Goal: Information Seeking & Learning: Check status

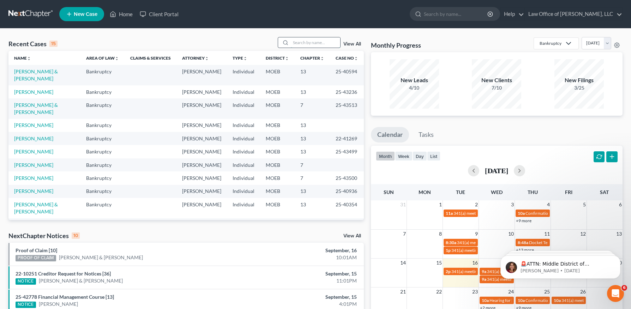
click at [320, 43] on input "search" at bounding box center [315, 42] width 49 height 10
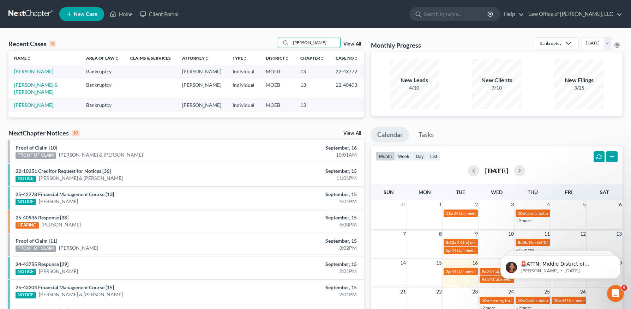
type input "[PERSON_NAME]"
click at [35, 76] on td "[PERSON_NAME]" at bounding box center [44, 71] width 72 height 13
click at [37, 72] on link "[PERSON_NAME]" at bounding box center [33, 72] width 39 height 6
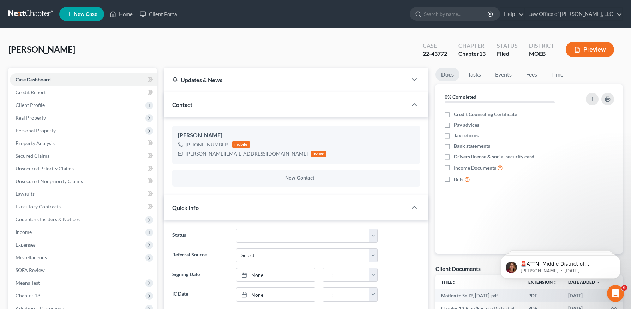
scroll to position [133, 0]
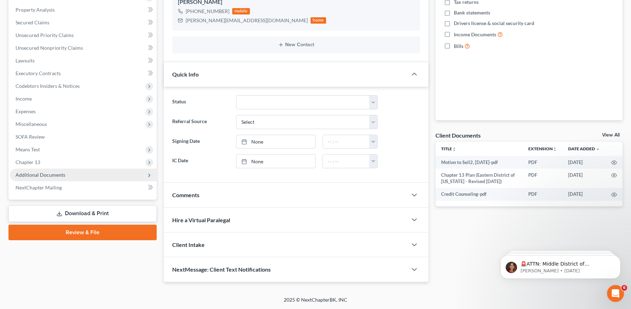
click at [49, 175] on span "Additional Documents" at bounding box center [41, 175] width 50 height 6
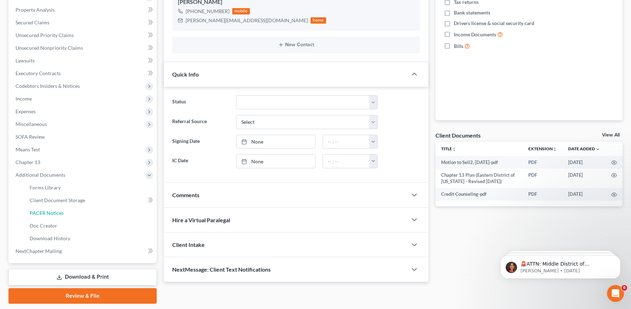
drag, startPoint x: 52, startPoint y: 213, endPoint x: 276, endPoint y: 215, distance: 223.9
click at [52, 213] on span "PACER Notices" at bounding box center [47, 213] width 34 height 6
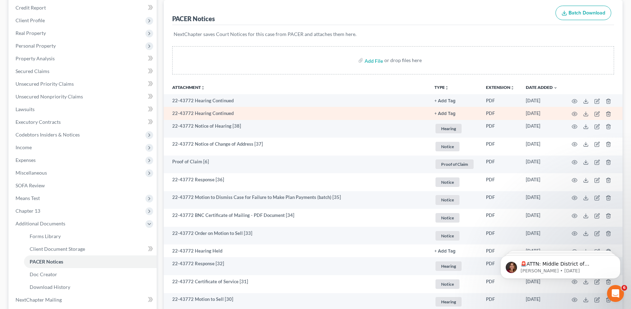
scroll to position [87, 0]
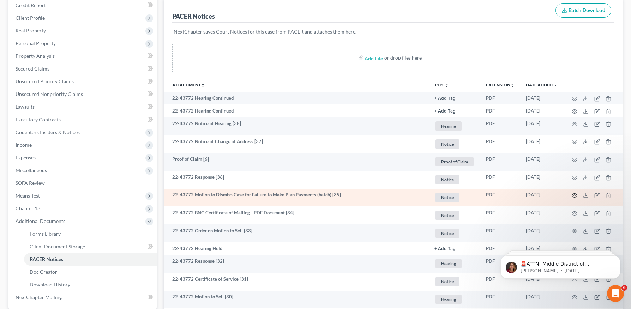
click at [576, 196] on icon "button" at bounding box center [575, 196] width 6 height 6
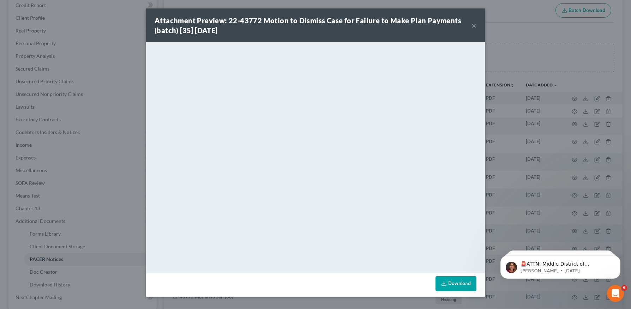
click at [477, 27] on div "Attachment Preview: 22-43772 Motion to Dismiss Case for Failure to Make Plan Pa…" at bounding box center [315, 25] width 339 height 34
click at [474, 25] on button "×" at bounding box center [474, 25] width 5 height 8
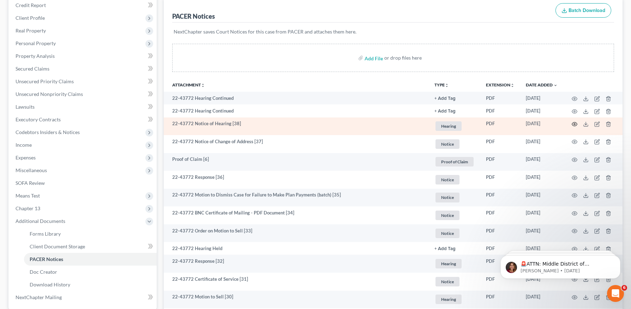
click at [575, 124] on icon "button" at bounding box center [575, 124] width 6 height 6
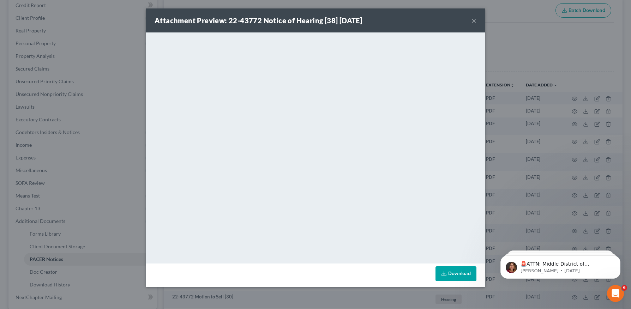
click at [477, 19] on div "Attachment Preview: 22-43772 Notice of Hearing [38] [DATE] ×" at bounding box center [315, 20] width 339 height 24
click at [474, 19] on button "×" at bounding box center [474, 20] width 5 height 8
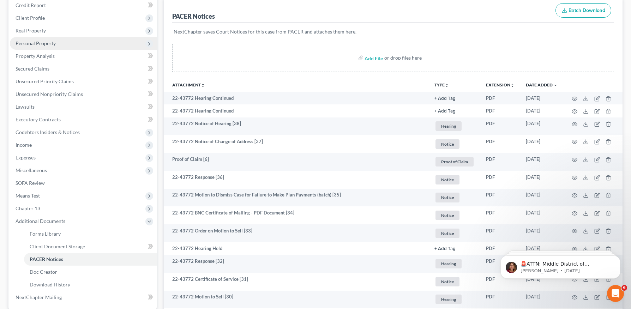
scroll to position [0, 0]
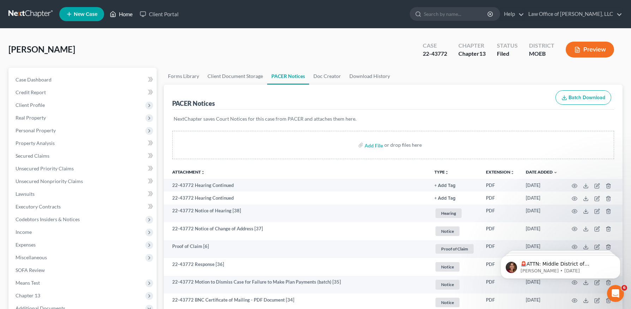
click at [123, 16] on link "Home" at bounding box center [121, 14] width 30 height 13
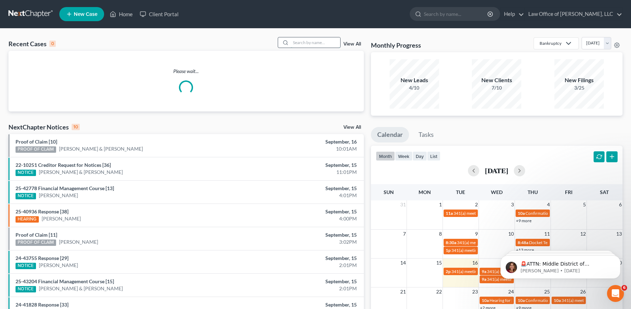
click at [310, 42] on input "search" at bounding box center [315, 42] width 49 height 10
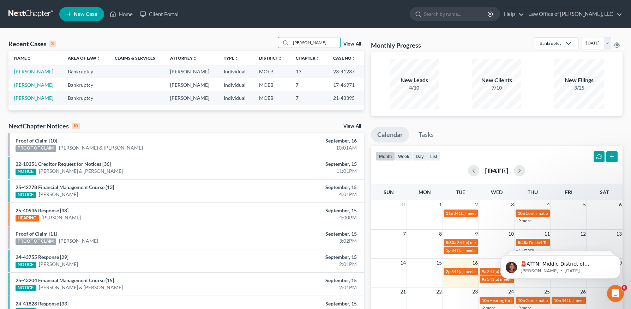
type input "[PERSON_NAME]"
click at [42, 75] on td "[PERSON_NAME]" at bounding box center [35, 71] width 54 height 13
click at [37, 70] on link "[PERSON_NAME]" at bounding box center [33, 72] width 39 height 6
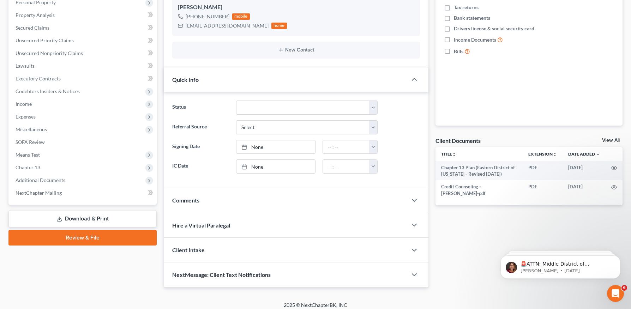
scroll to position [133, 0]
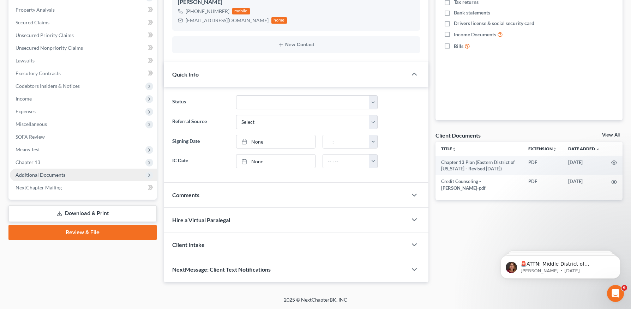
click at [40, 174] on span "Additional Documents" at bounding box center [41, 175] width 50 height 6
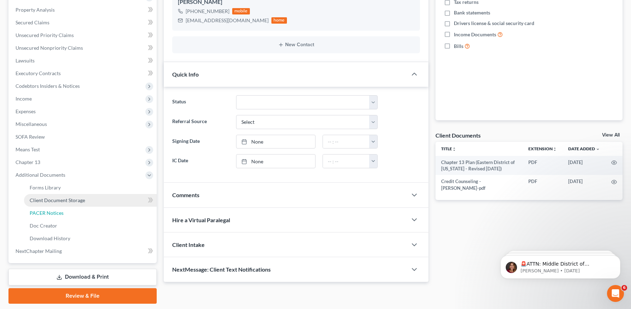
drag, startPoint x: 48, startPoint y: 211, endPoint x: 103, endPoint y: 197, distance: 56.5
click at [48, 211] on span "PACER Notices" at bounding box center [47, 213] width 34 height 6
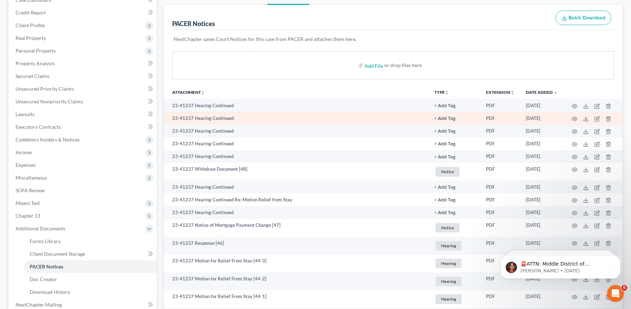
scroll to position [81, 0]
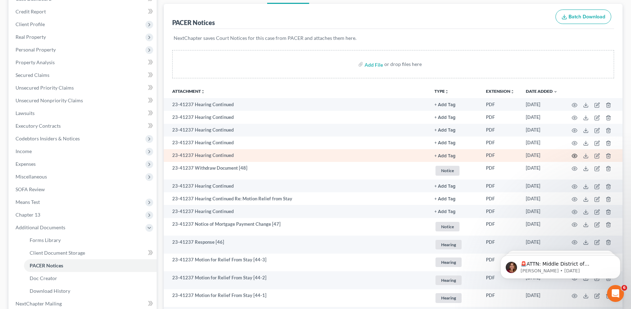
click at [573, 154] on icon "button" at bounding box center [575, 156] width 6 height 6
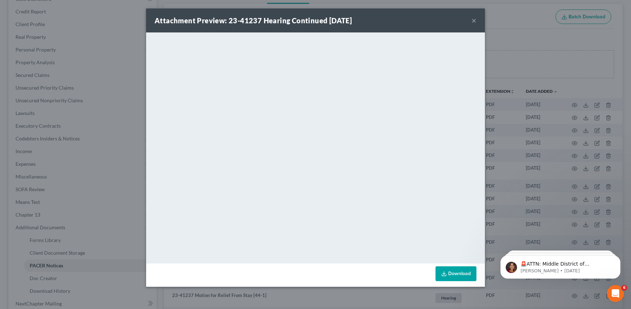
click at [472, 18] on button "×" at bounding box center [474, 20] width 5 height 8
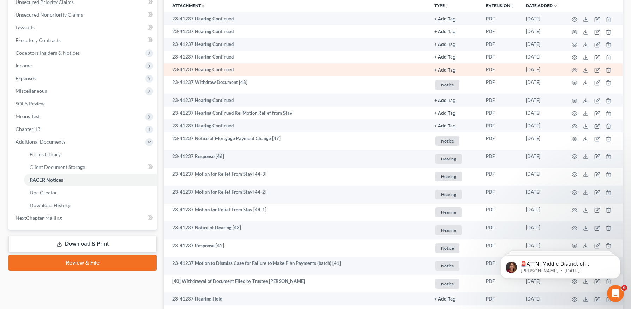
scroll to position [168, 0]
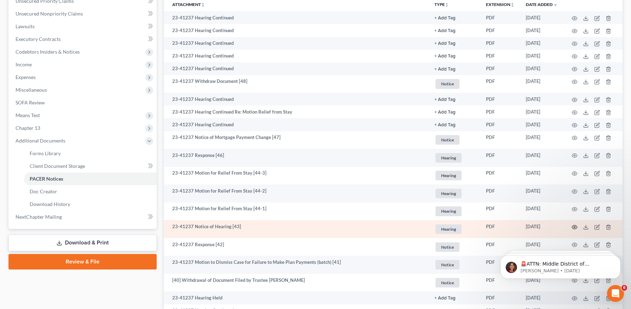
click at [575, 226] on icon "button" at bounding box center [575, 228] width 6 height 6
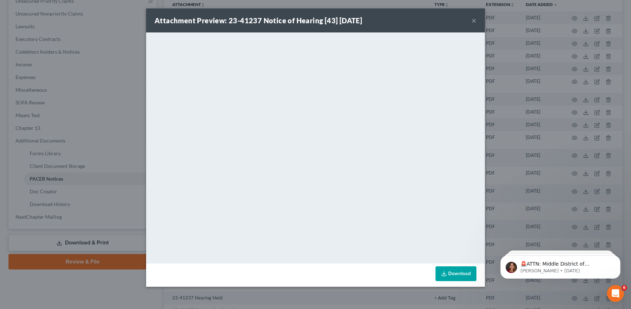
click at [473, 22] on button "×" at bounding box center [474, 20] width 5 height 8
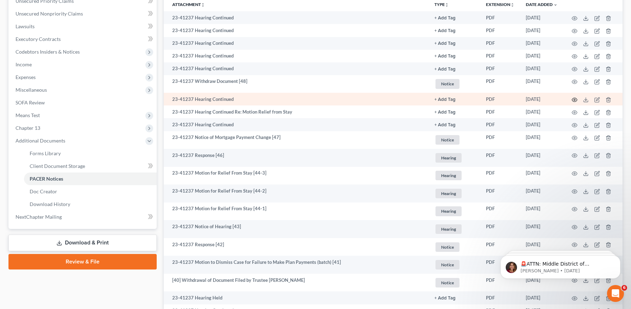
click at [575, 98] on icon "button" at bounding box center [575, 100] width 6 height 6
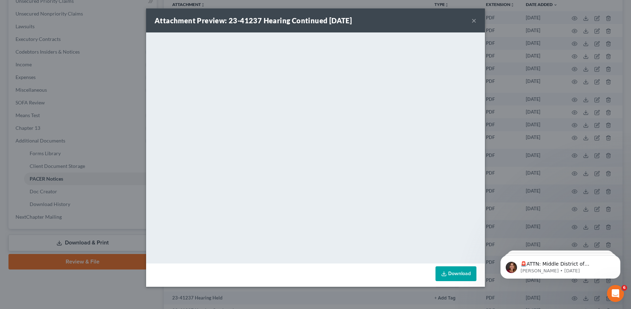
click at [474, 20] on button "×" at bounding box center [474, 20] width 5 height 8
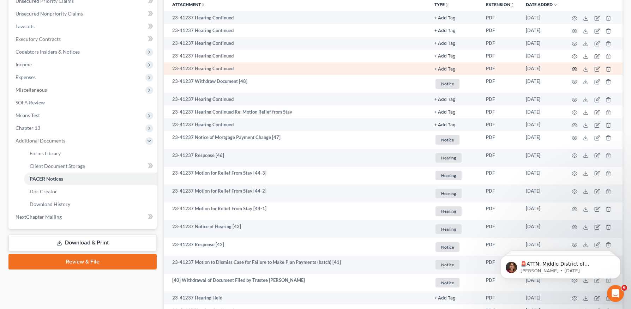
click at [574, 70] on icon "button" at bounding box center [575, 69] width 6 height 6
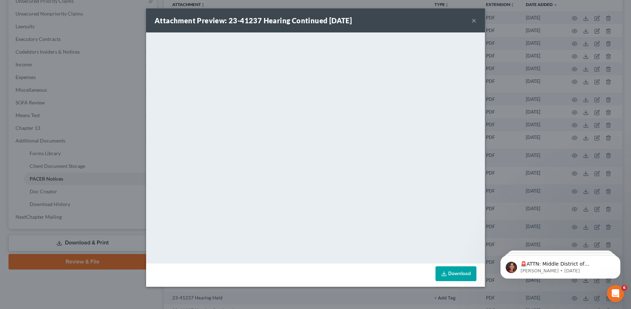
click at [474, 19] on button "×" at bounding box center [474, 20] width 5 height 8
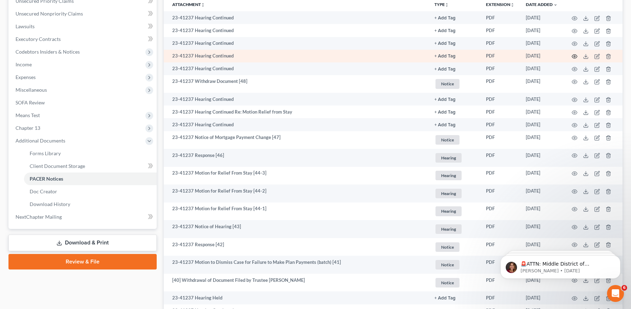
click at [576, 55] on icon "button" at bounding box center [575, 57] width 6 height 6
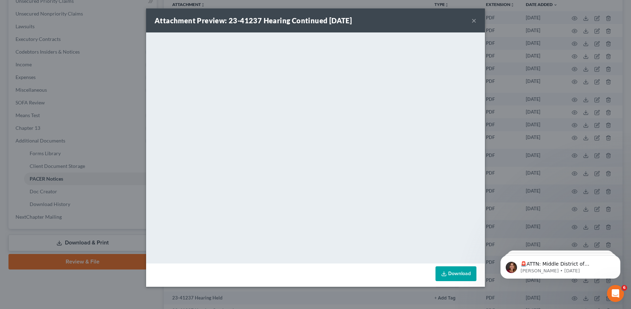
click at [476, 20] on button "×" at bounding box center [474, 20] width 5 height 8
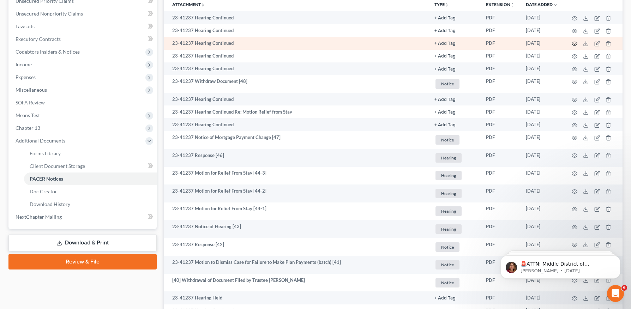
click at [572, 42] on icon "button" at bounding box center [575, 44] width 6 height 6
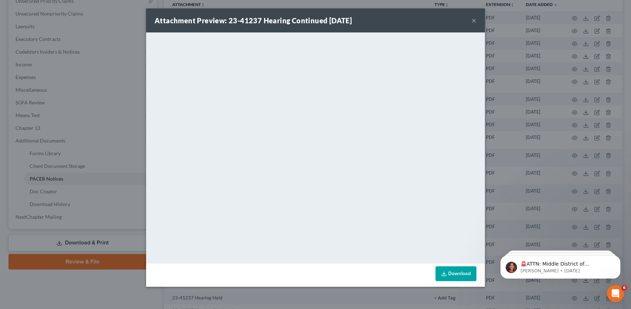
click at [472, 21] on button "×" at bounding box center [474, 20] width 5 height 8
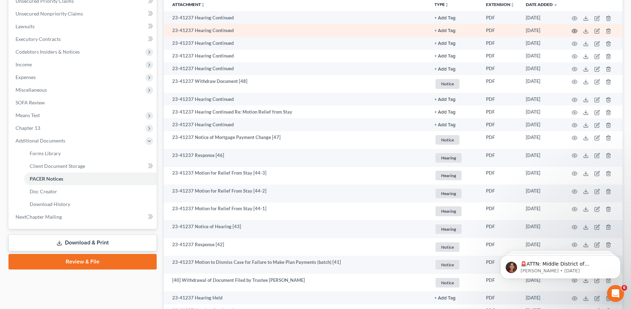
click at [573, 32] on icon "button" at bounding box center [575, 31] width 6 height 6
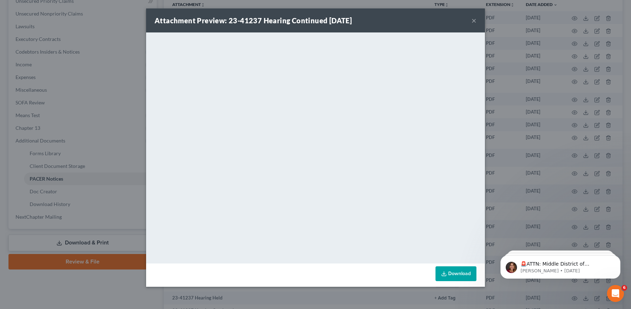
drag, startPoint x: 475, startPoint y: 21, endPoint x: 585, endPoint y: 30, distance: 110.5
click at [475, 21] on button "×" at bounding box center [474, 20] width 5 height 8
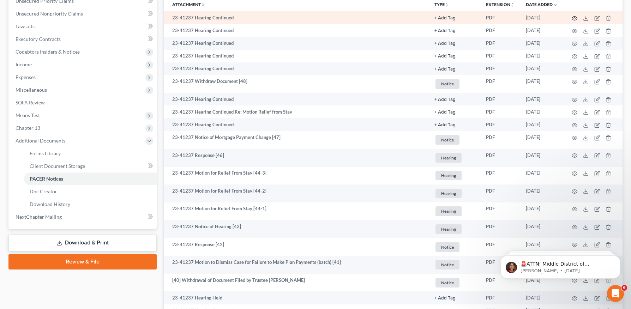
click at [575, 18] on icon "button" at bounding box center [575, 19] width 6 height 6
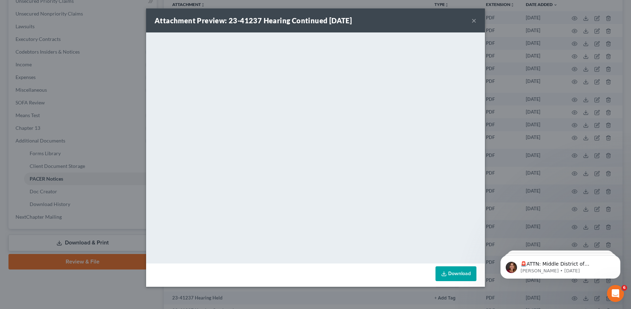
click at [474, 19] on button "×" at bounding box center [474, 20] width 5 height 8
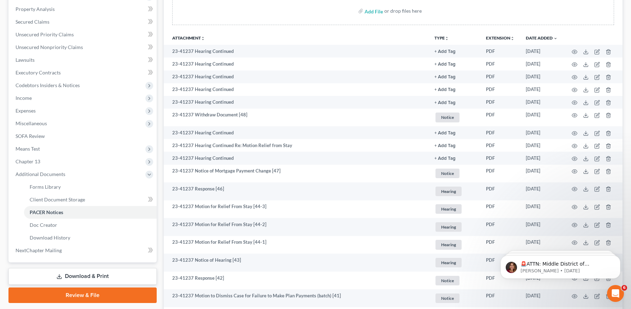
scroll to position [0, 0]
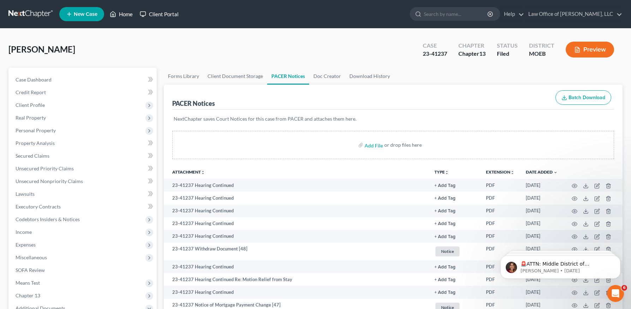
drag, startPoint x: 124, startPoint y: 14, endPoint x: 161, endPoint y: 14, distance: 36.7
click at [124, 14] on link "Home" at bounding box center [121, 14] width 30 height 13
drag, startPoint x: 120, startPoint y: 11, endPoint x: 133, endPoint y: 19, distance: 15.6
click at [120, 11] on link "Home" at bounding box center [121, 14] width 30 height 13
drag, startPoint x: 126, startPoint y: 12, endPoint x: 135, endPoint y: 19, distance: 11.6
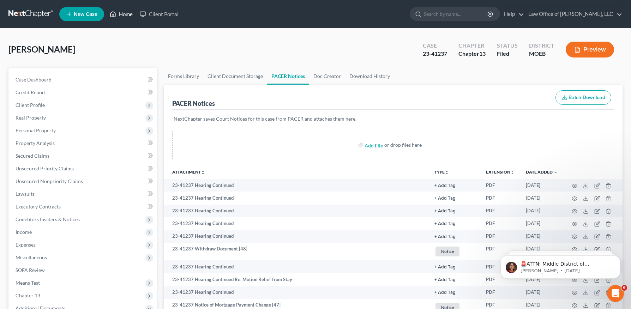
click at [126, 12] on link "Home" at bounding box center [121, 14] width 30 height 13
click at [128, 14] on link "Home" at bounding box center [121, 14] width 30 height 13
click at [298, 58] on div "[PERSON_NAME] Upgraded Case 23-41237 Chapter Chapter 13 Status Filed District M…" at bounding box center [315, 52] width 614 height 31
click at [120, 12] on link "Home" at bounding box center [121, 14] width 30 height 13
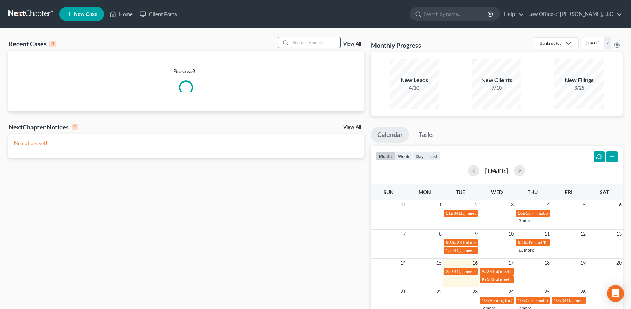
click at [326, 46] on input "search" at bounding box center [315, 42] width 49 height 10
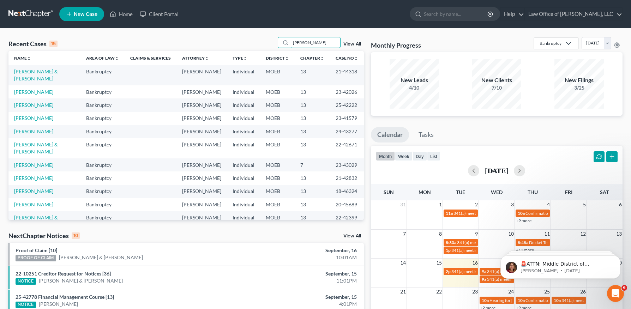
type input "james"
click at [41, 72] on link "Burke, James & Carrie" at bounding box center [36, 75] width 44 height 13
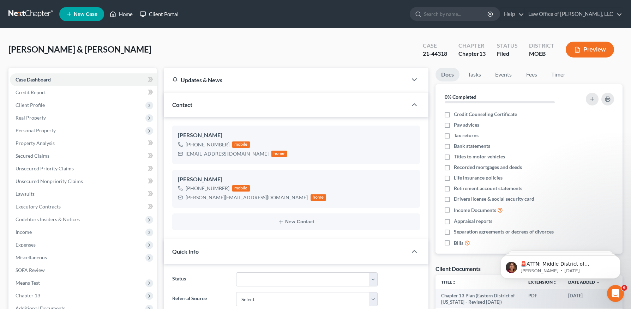
drag, startPoint x: 125, startPoint y: 11, endPoint x: 145, endPoint y: 18, distance: 22.1
click at [125, 11] on link "Home" at bounding box center [121, 14] width 30 height 13
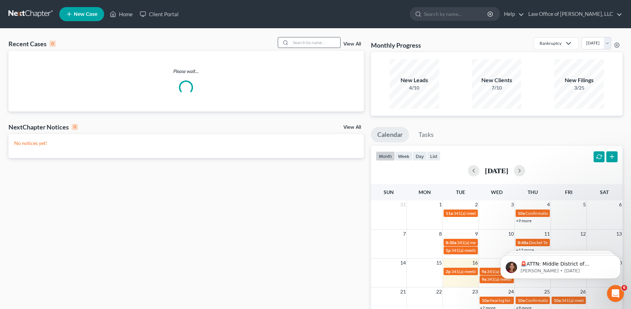
click at [304, 37] on input "search" at bounding box center [315, 42] width 49 height 10
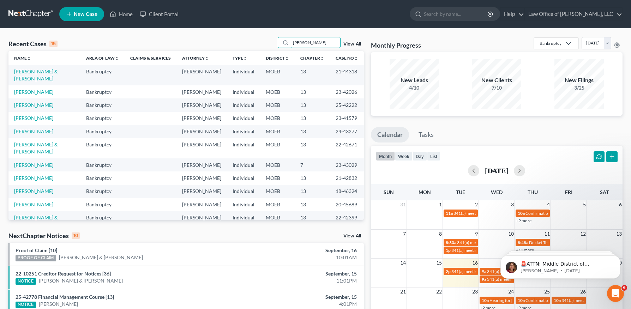
type input "james"
drag, startPoint x: 23, startPoint y: 88, endPoint x: 28, endPoint y: 86, distance: 5.2
click at [23, 88] on td "James, Stephanie" at bounding box center [44, 91] width 72 height 13
click at [33, 89] on link "James, Stephanie" at bounding box center [33, 92] width 39 height 6
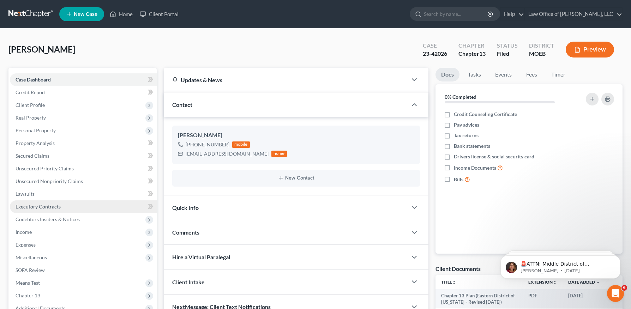
scroll to position [91, 0]
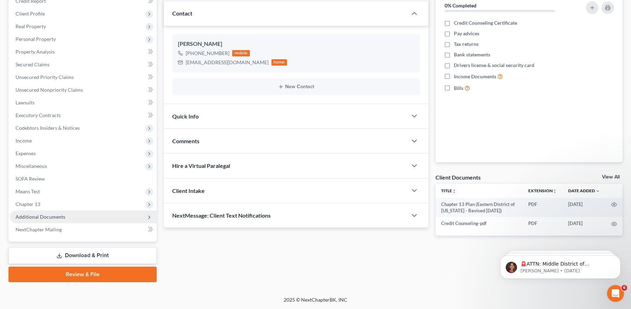
click at [47, 219] on span "Additional Documents" at bounding box center [41, 217] width 50 height 6
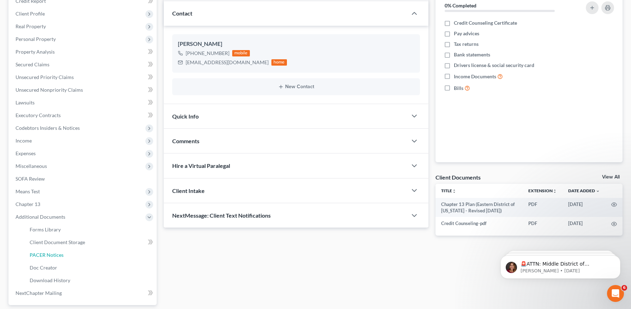
drag, startPoint x: 49, startPoint y: 255, endPoint x: 274, endPoint y: 210, distance: 229.4
click at [49, 255] on span "PACER Notices" at bounding box center [47, 255] width 34 height 6
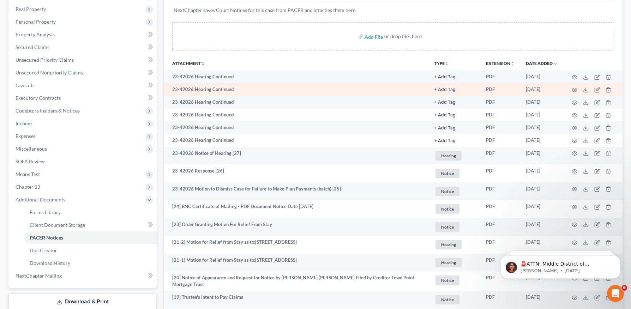
scroll to position [107, 0]
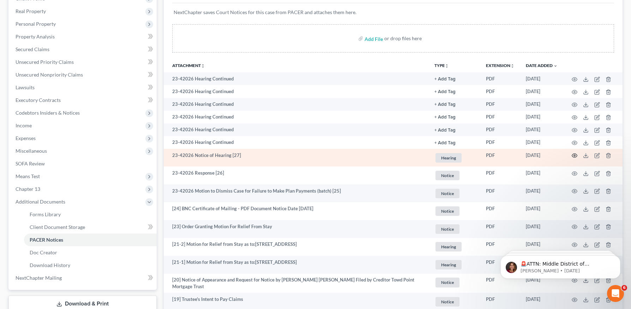
click at [575, 154] on icon "button" at bounding box center [575, 156] width 6 height 6
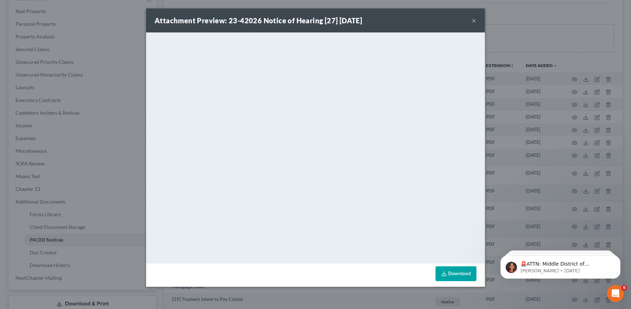
click at [472, 20] on button "×" at bounding box center [474, 20] width 5 height 8
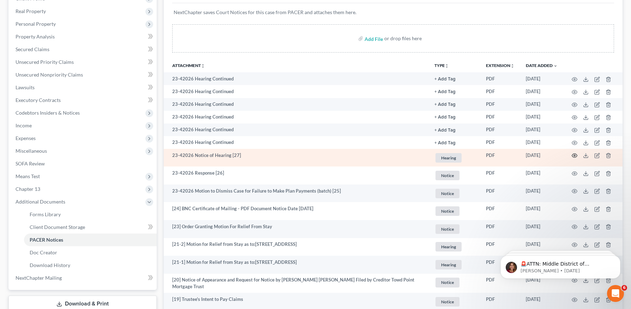
click at [575, 154] on icon "button" at bounding box center [575, 156] width 6 height 6
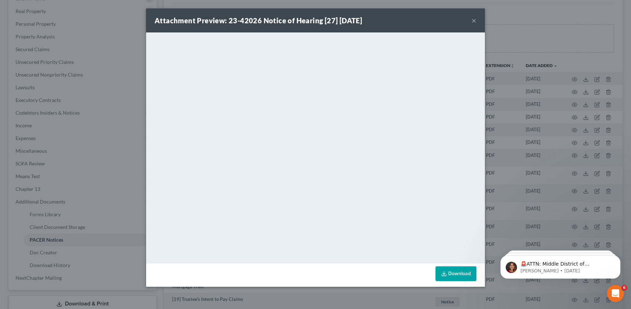
click at [476, 19] on button "×" at bounding box center [474, 20] width 5 height 8
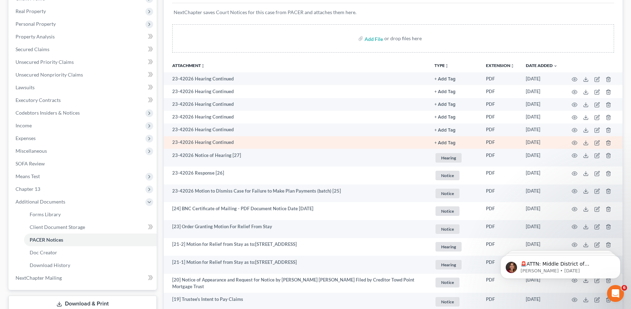
scroll to position [0, 0]
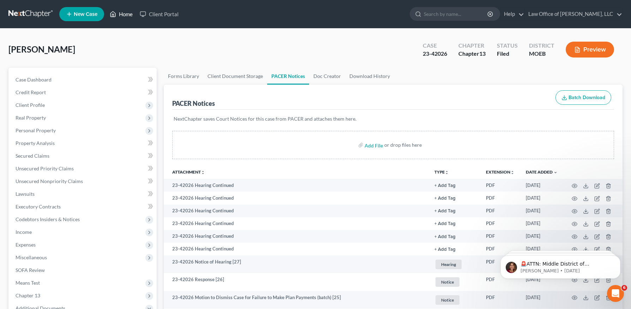
click at [126, 17] on link "Home" at bounding box center [121, 14] width 30 height 13
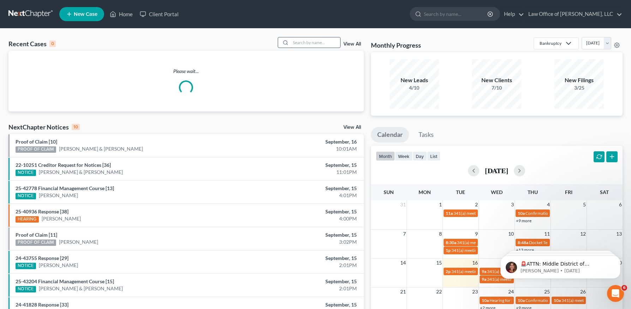
click at [308, 44] on input "search" at bounding box center [315, 42] width 49 height 10
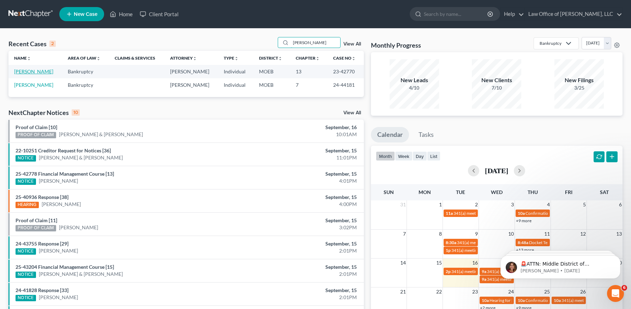
type input "reynolds"
click at [29, 72] on link "Reynolds, Juanita" at bounding box center [33, 72] width 39 height 6
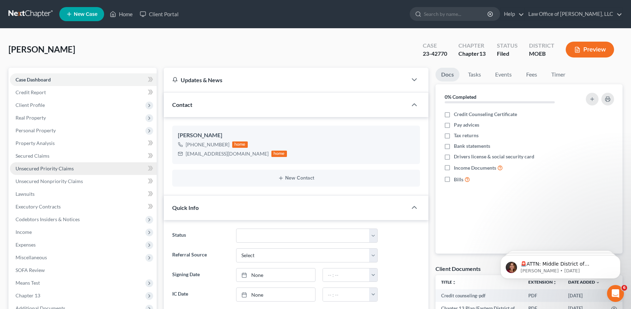
scroll to position [133, 0]
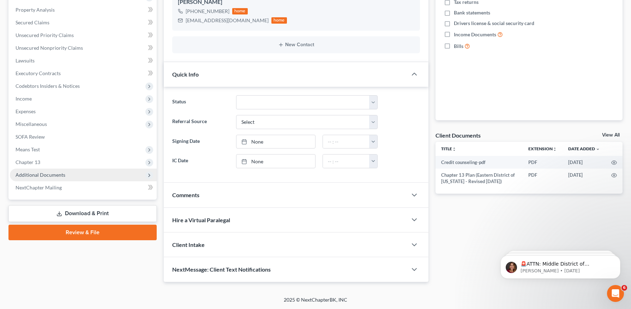
click at [53, 171] on span "Additional Documents" at bounding box center [83, 175] width 147 height 13
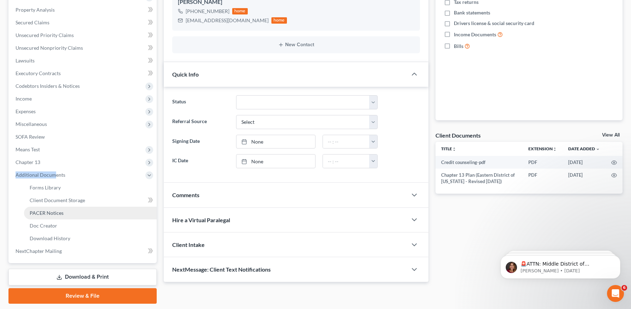
click at [48, 214] on span "PACER Notices" at bounding box center [47, 213] width 34 height 6
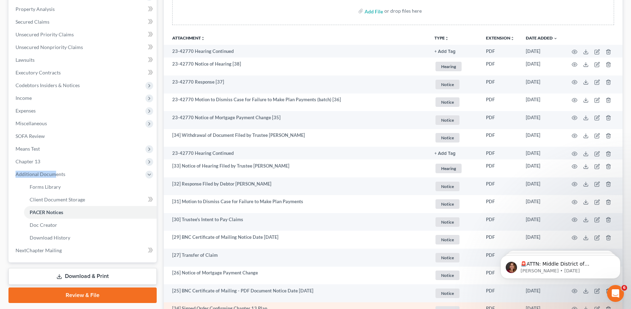
scroll to position [133, 0]
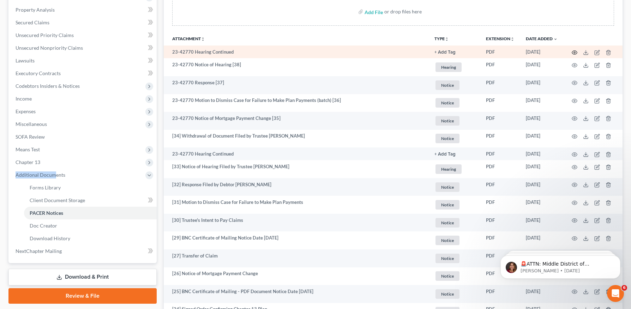
click at [575, 52] on circle "button" at bounding box center [574, 52] width 1 height 1
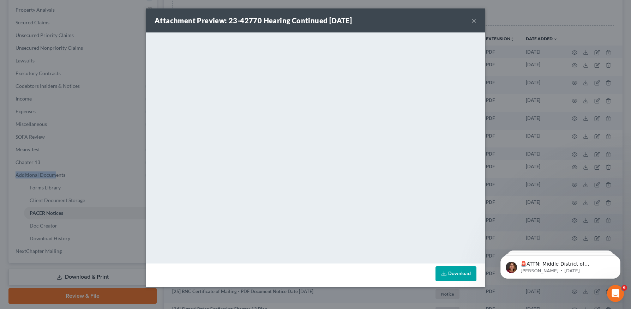
click at [474, 20] on button "×" at bounding box center [474, 20] width 5 height 8
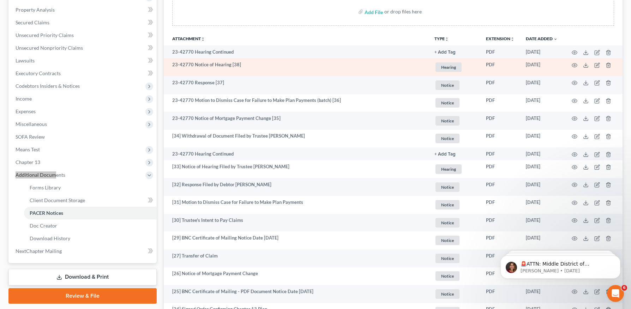
scroll to position [0, 0]
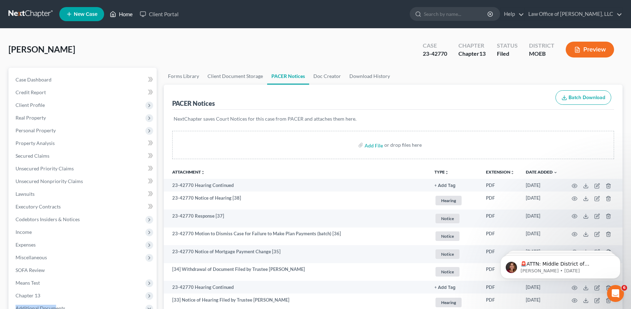
click at [116, 16] on icon at bounding box center [113, 14] width 6 height 8
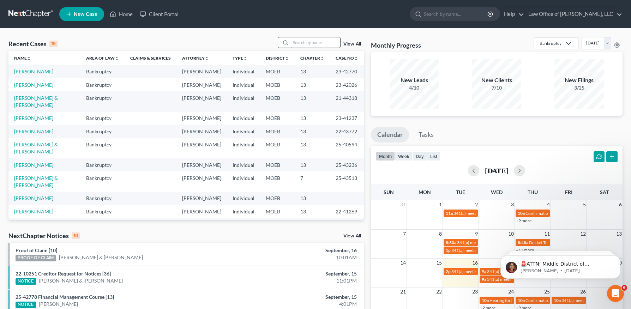
click at [310, 47] on input "search" at bounding box center [315, 42] width 49 height 10
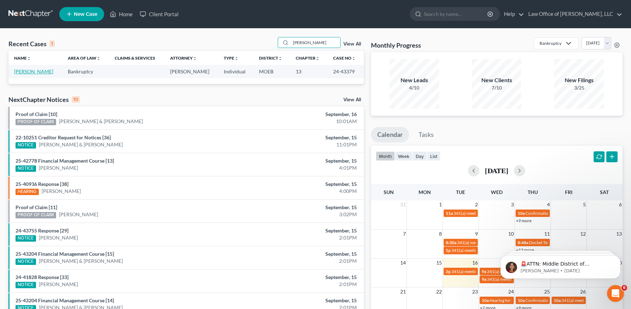
type input "boyle"
click at [36, 69] on link "Boyle, Richard" at bounding box center [33, 72] width 39 height 6
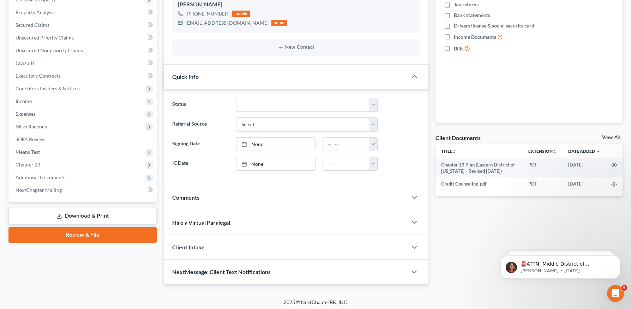
scroll to position [133, 0]
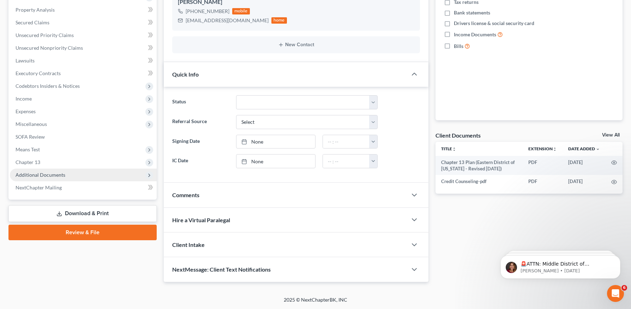
click at [60, 176] on span "Additional Documents" at bounding box center [41, 175] width 50 height 6
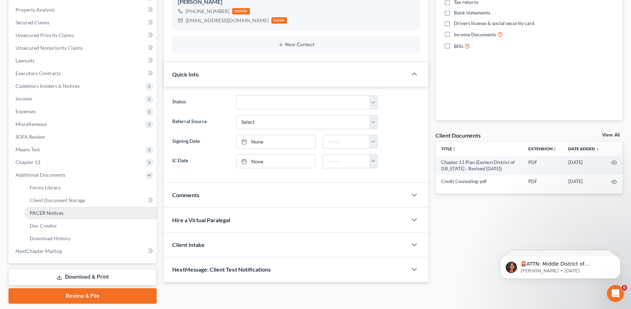
drag, startPoint x: 56, startPoint y: 213, endPoint x: 99, endPoint y: 212, distance: 43.1
click at [56, 213] on span "PACER Notices" at bounding box center [47, 213] width 34 height 6
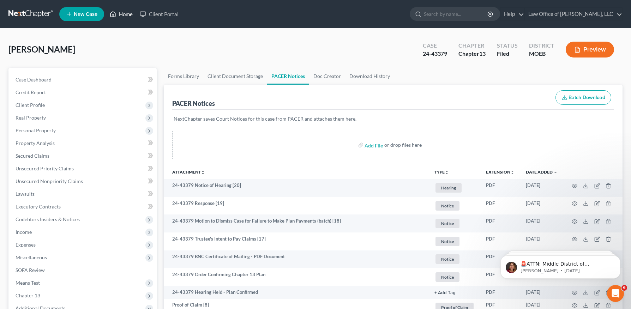
click at [129, 19] on link "Home" at bounding box center [121, 14] width 30 height 13
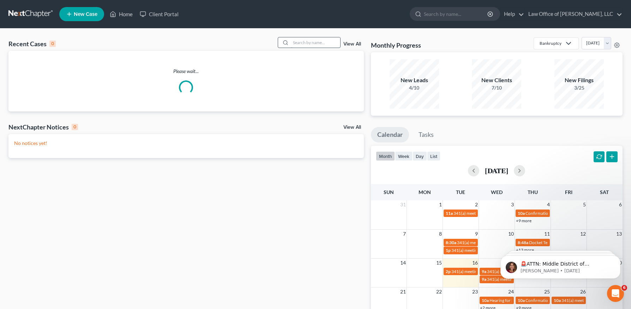
click at [315, 47] on input "search" at bounding box center [315, 42] width 49 height 10
type input "declue"
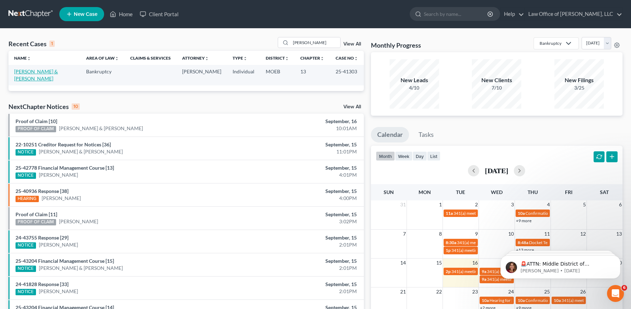
click at [30, 72] on link "Declue, Leroy & Robin" at bounding box center [36, 75] width 44 height 13
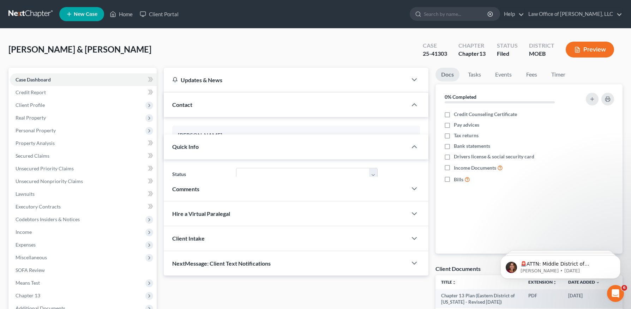
scroll to position [177, 0]
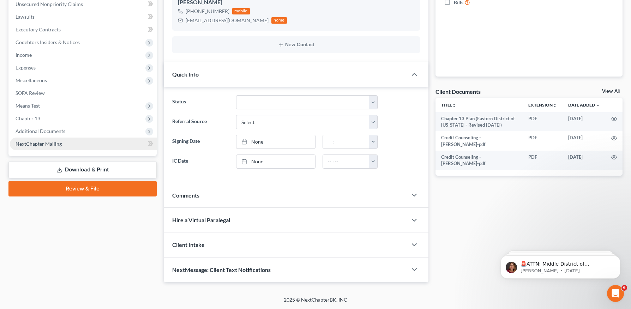
drag, startPoint x: 50, startPoint y: 131, endPoint x: 51, endPoint y: 175, distance: 44.5
click at [50, 130] on span "Additional Documents" at bounding box center [41, 131] width 50 height 6
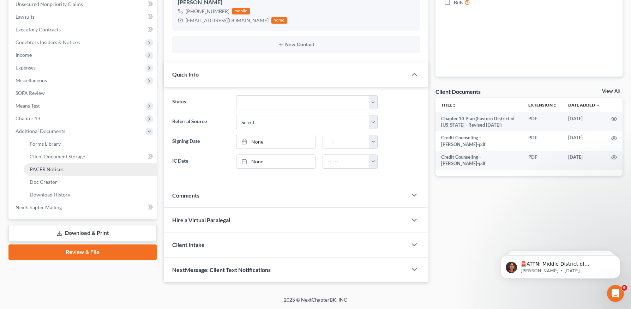
drag, startPoint x: 53, startPoint y: 169, endPoint x: 109, endPoint y: 174, distance: 56.4
click at [53, 169] on span "PACER Notices" at bounding box center [47, 169] width 34 height 6
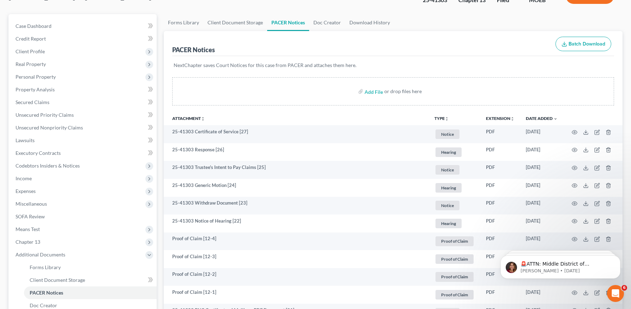
scroll to position [53, 0]
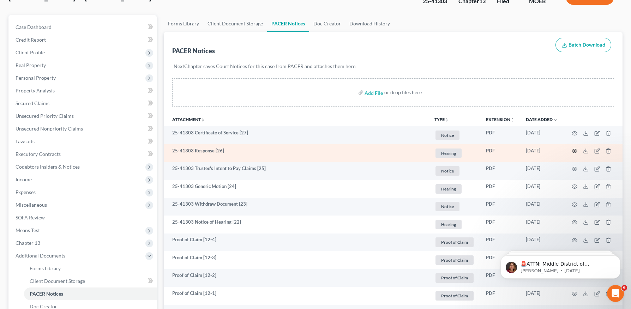
click at [575, 149] on icon "button" at bounding box center [575, 151] width 6 height 6
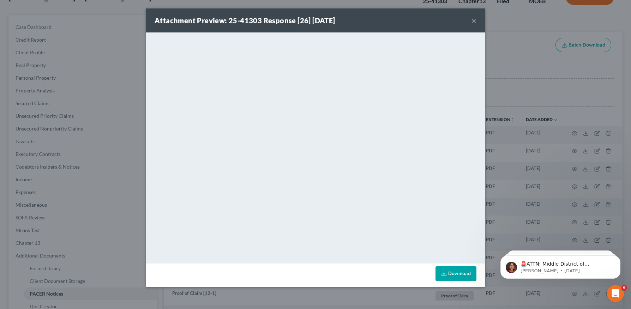
drag, startPoint x: 472, startPoint y: 19, endPoint x: 417, endPoint y: 40, distance: 59.0
click at [472, 19] on button "×" at bounding box center [474, 20] width 5 height 8
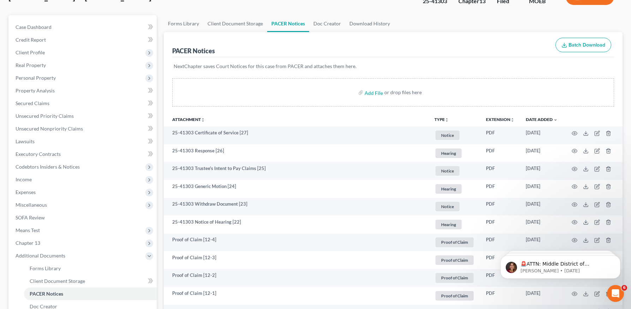
scroll to position [0, 0]
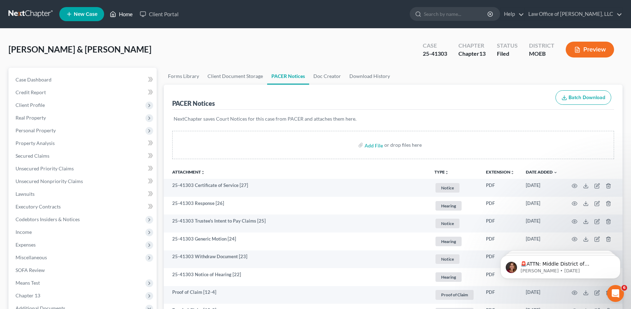
click at [118, 18] on link "Home" at bounding box center [121, 14] width 30 height 13
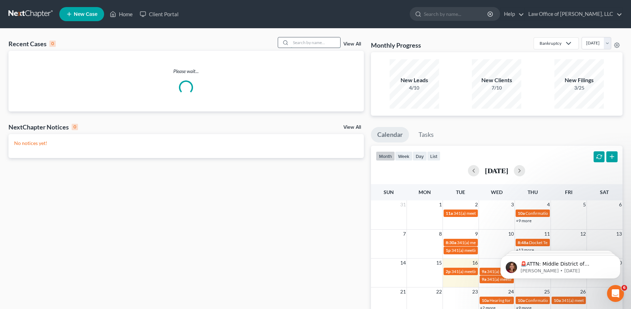
click at [312, 44] on input "search" at bounding box center [315, 42] width 49 height 10
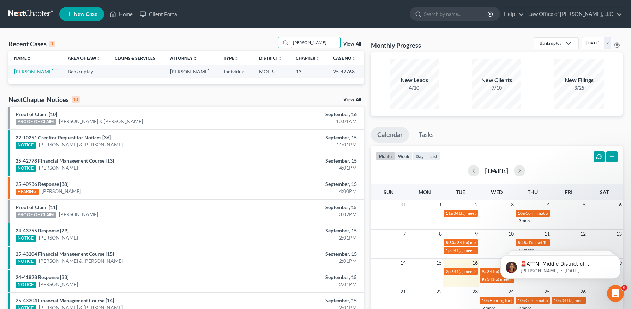
type input "schneider"
click at [38, 71] on link "Schneider, Jason" at bounding box center [33, 72] width 39 height 6
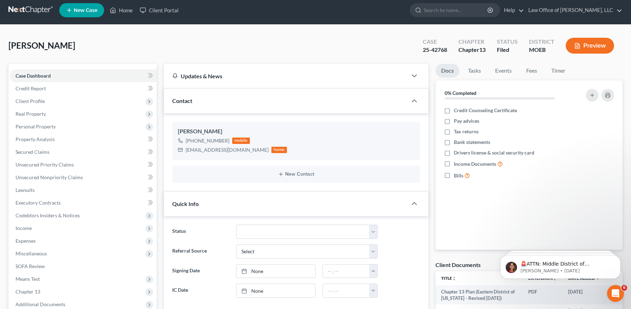
scroll to position [133, 0]
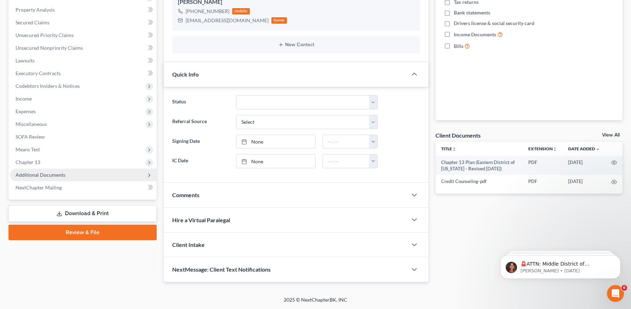
click at [41, 178] on span "Additional Documents" at bounding box center [83, 175] width 147 height 13
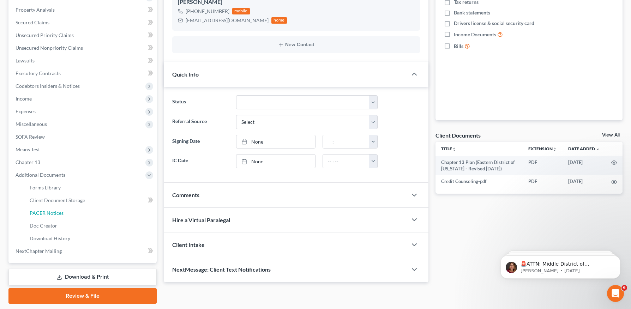
drag, startPoint x: 74, startPoint y: 213, endPoint x: 257, endPoint y: 217, distance: 183.3
click at [74, 213] on link "PACER Notices" at bounding box center [90, 213] width 133 height 13
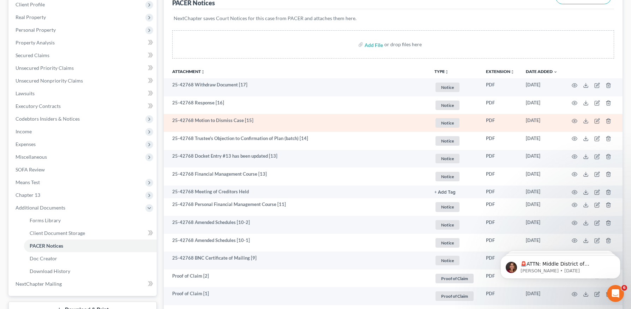
scroll to position [102, 0]
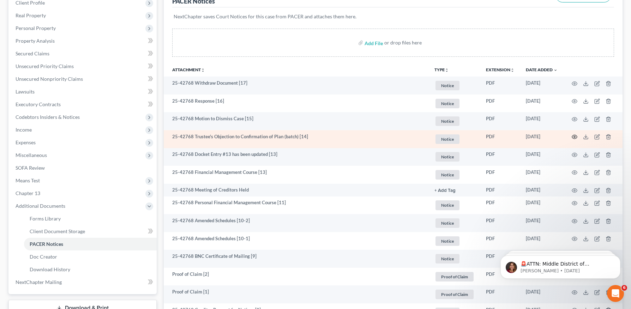
click at [572, 136] on icon "button" at bounding box center [574, 137] width 5 height 4
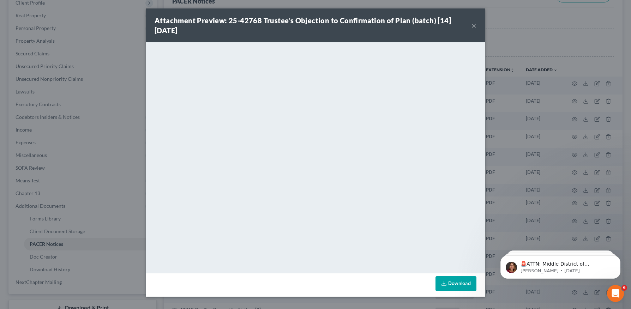
drag, startPoint x: 475, startPoint y: 24, endPoint x: 459, endPoint y: 52, distance: 32.8
click at [475, 24] on button "×" at bounding box center [474, 25] width 5 height 8
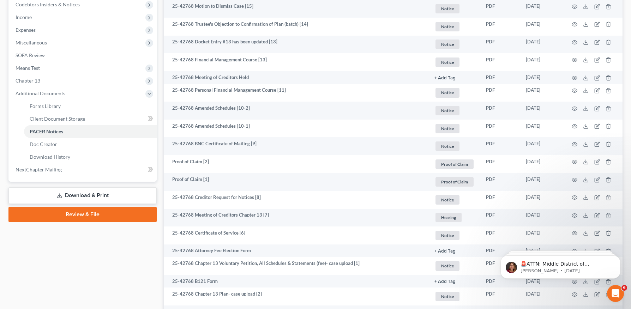
scroll to position [302, 0]
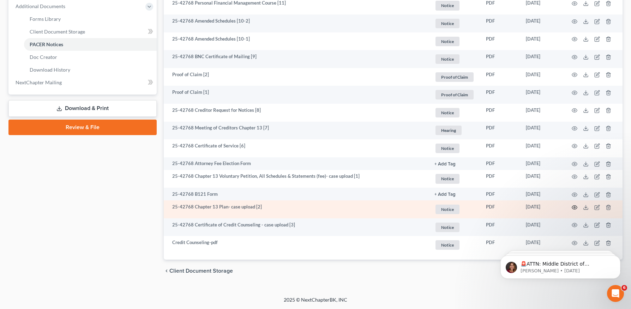
click at [575, 208] on icon "button" at bounding box center [575, 208] width 6 height 6
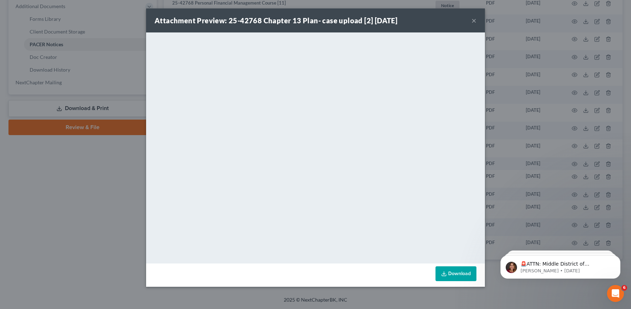
click at [474, 21] on button "×" at bounding box center [474, 20] width 5 height 8
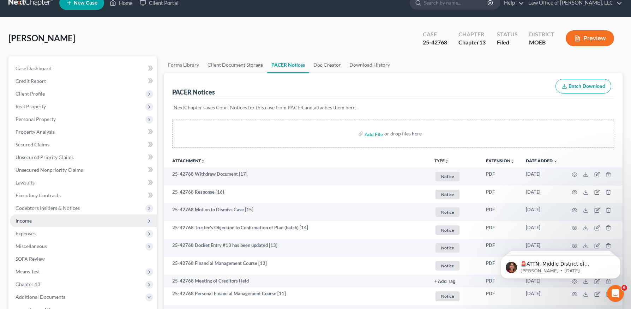
scroll to position [0, 0]
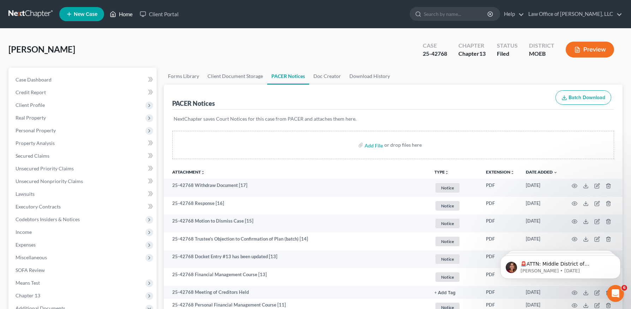
click at [123, 14] on link "Home" at bounding box center [121, 14] width 30 height 13
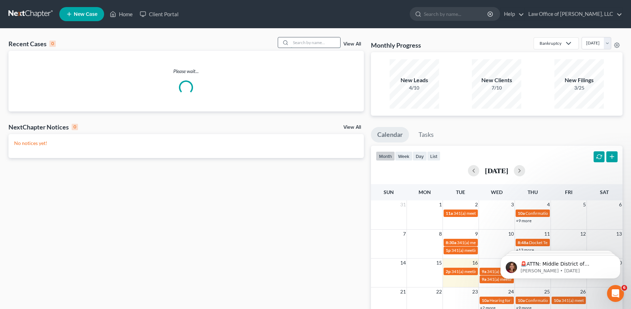
click at [320, 41] on input "search" at bounding box center [315, 42] width 49 height 10
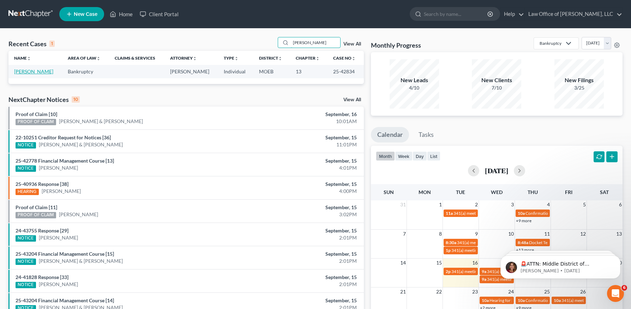
type input "latham"
click at [40, 70] on link "Latham, Eric" at bounding box center [33, 72] width 39 height 6
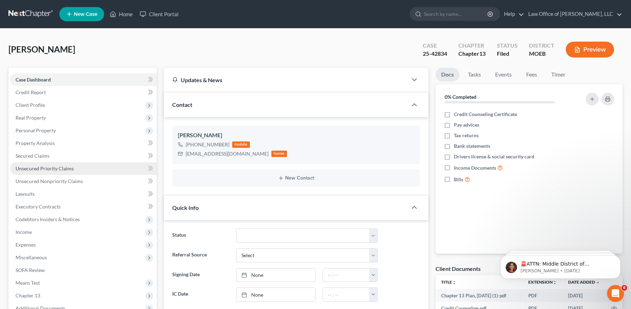
scroll to position [133, 0]
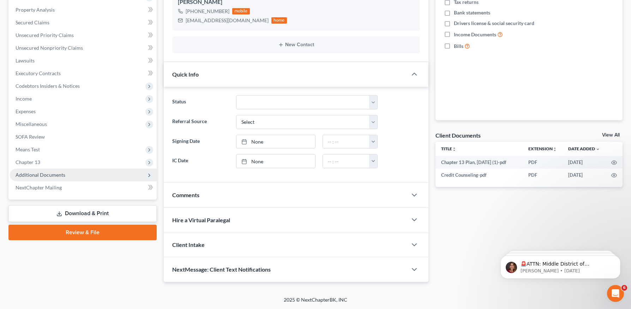
click at [54, 173] on span "Additional Documents" at bounding box center [41, 175] width 50 height 6
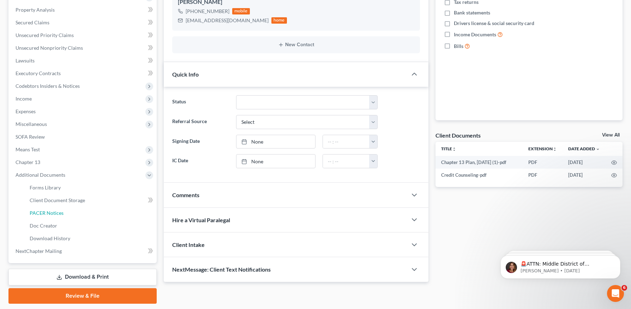
drag, startPoint x: 68, startPoint y: 213, endPoint x: 249, endPoint y: 222, distance: 181.4
click at [68, 213] on link "PACER Notices" at bounding box center [90, 213] width 133 height 13
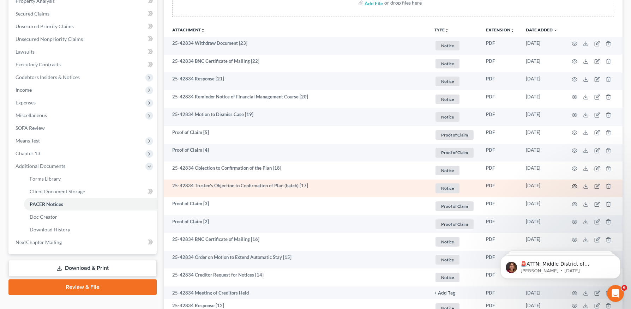
scroll to position [143, 0]
click at [576, 186] on icon "button" at bounding box center [575, 186] width 6 height 6
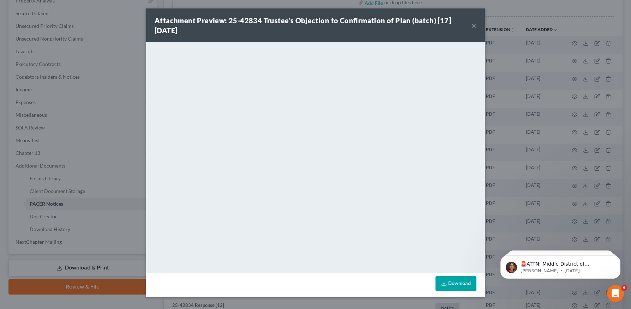
click at [476, 24] on button "×" at bounding box center [474, 25] width 5 height 8
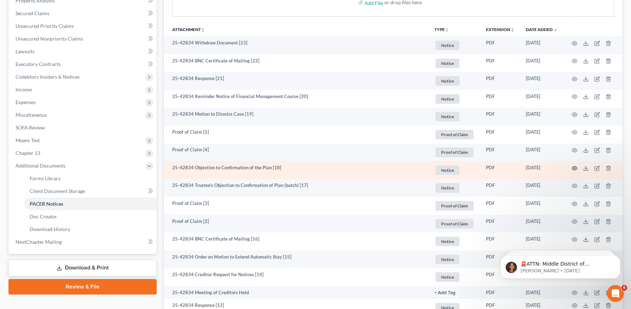
click at [573, 167] on icon "button" at bounding box center [575, 169] width 6 height 6
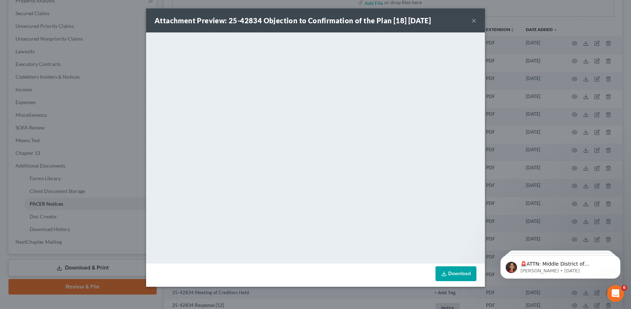
click at [472, 20] on button "×" at bounding box center [474, 20] width 5 height 8
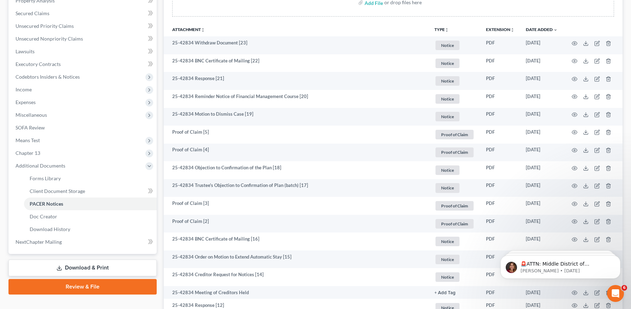
scroll to position [0, 0]
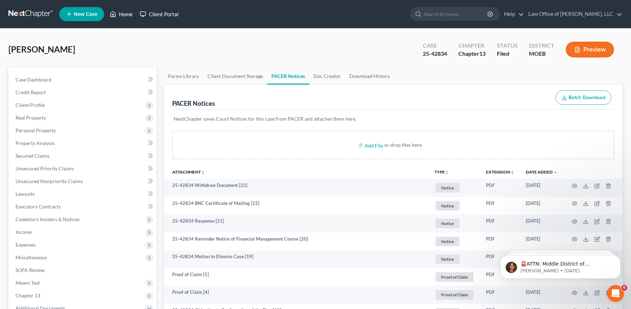
drag, startPoint x: 127, startPoint y: 15, endPoint x: 149, endPoint y: 13, distance: 22.0
click at [127, 15] on link "Home" at bounding box center [121, 14] width 30 height 13
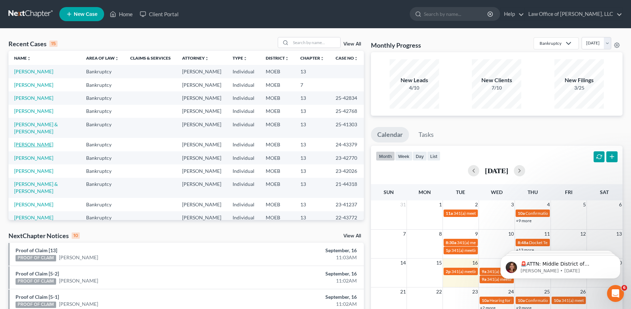
click at [33, 142] on link "Boyle, Richard" at bounding box center [33, 145] width 39 height 6
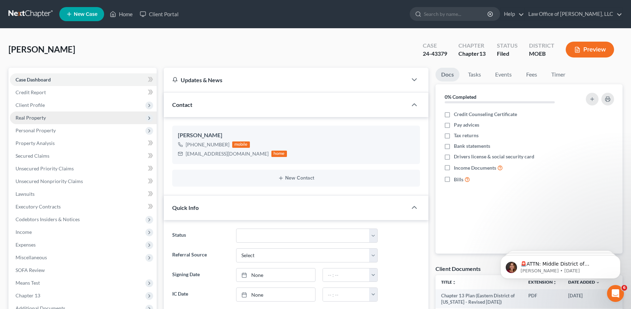
click at [33, 119] on span "Real Property" at bounding box center [31, 118] width 30 height 6
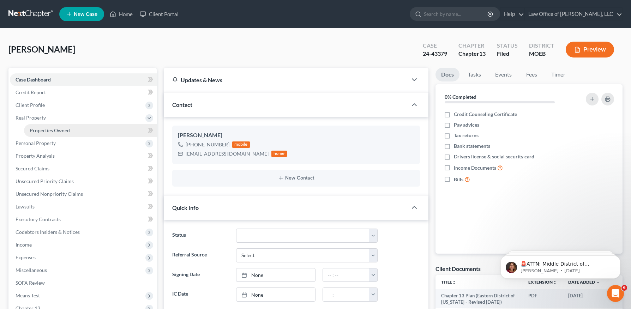
click at [65, 130] on span "Properties Owned" at bounding box center [50, 130] width 40 height 6
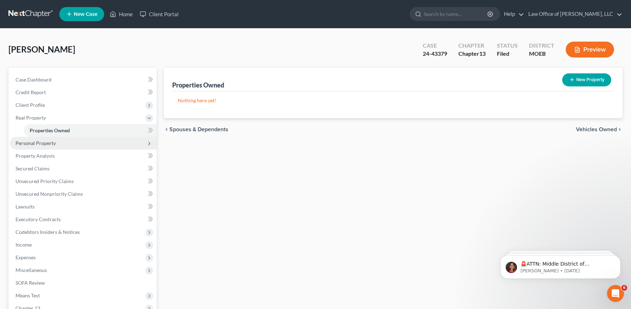
click at [44, 141] on span "Personal Property" at bounding box center [36, 143] width 40 height 6
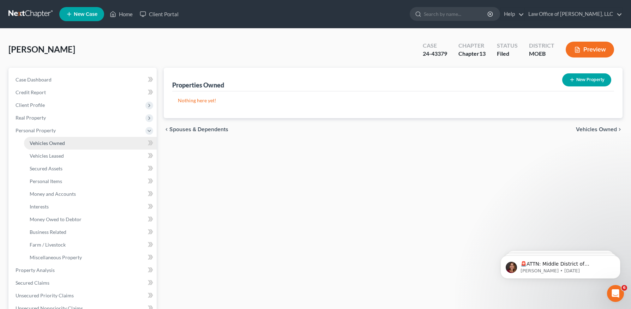
click at [69, 137] on link "Vehicles Owned" at bounding box center [90, 143] width 133 height 13
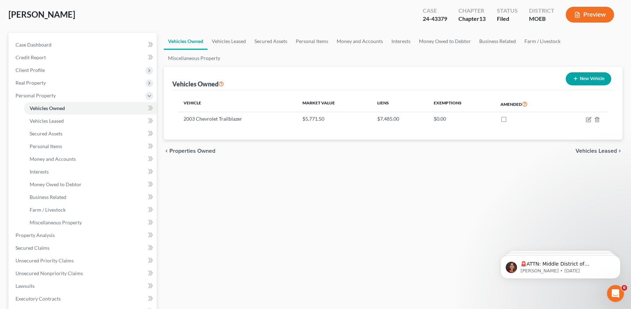
scroll to position [40, 0]
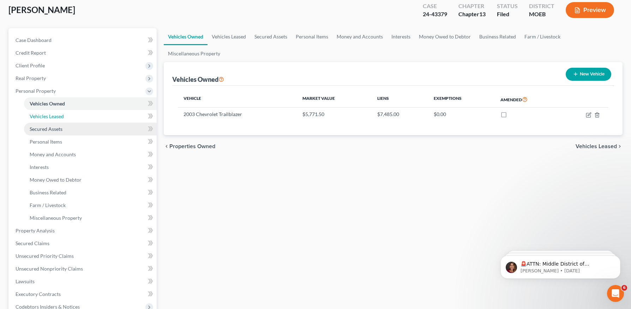
drag, startPoint x: 72, startPoint y: 119, endPoint x: 81, endPoint y: 130, distance: 13.8
click at [72, 119] on link "Vehicles Leased" at bounding box center [90, 116] width 133 height 13
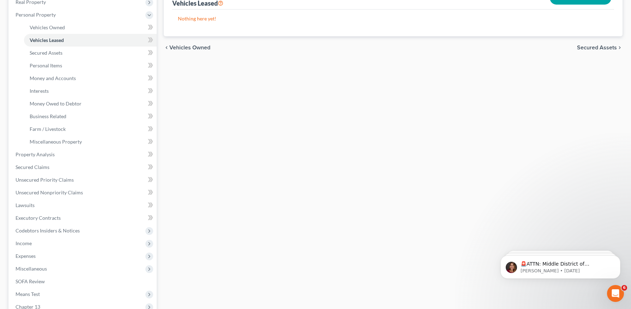
scroll to position [117, 0]
